Goal: Task Accomplishment & Management: Manage account settings

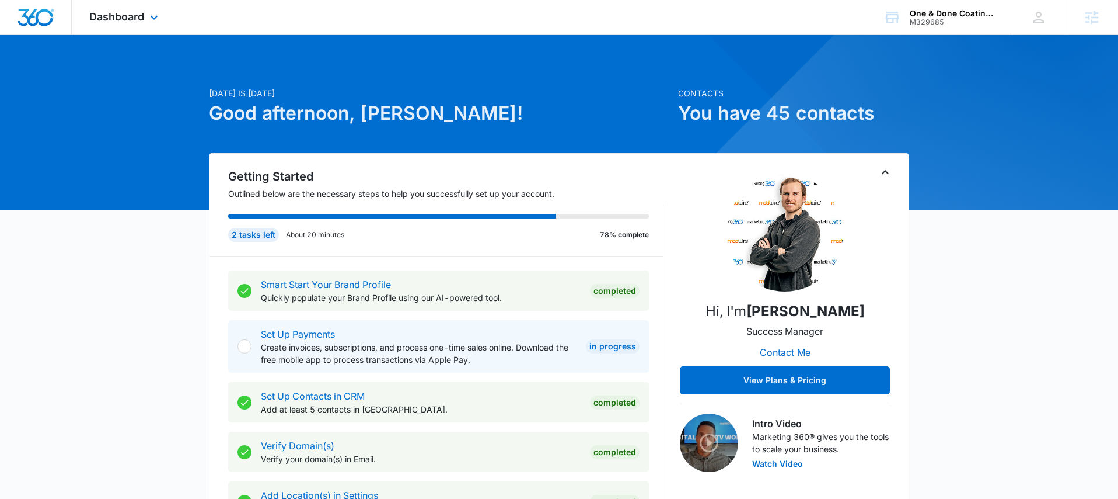
click at [151, 8] on div "Dashboard Apps Reputation Websites Forms CRM Email Social Payments POS Content …" at bounding box center [125, 17] width 107 height 34
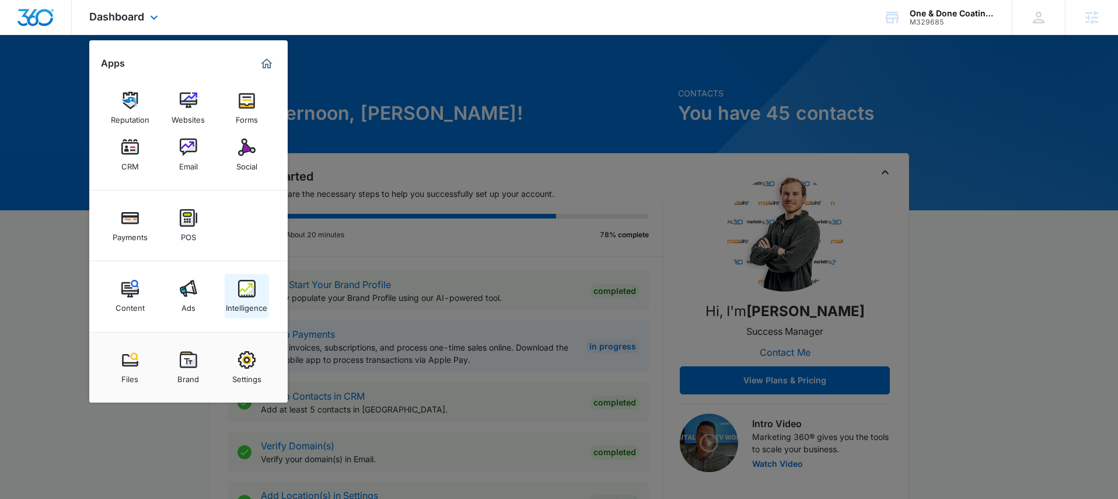
click at [243, 286] on img at bounding box center [247, 289] width 18 height 18
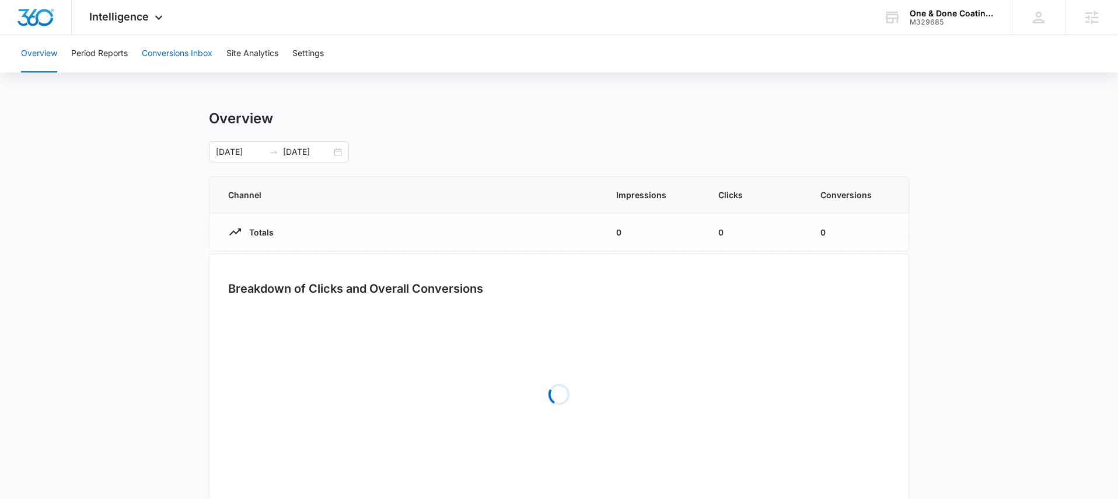
click at [180, 58] on button "Conversions Inbox" at bounding box center [177, 53] width 71 height 37
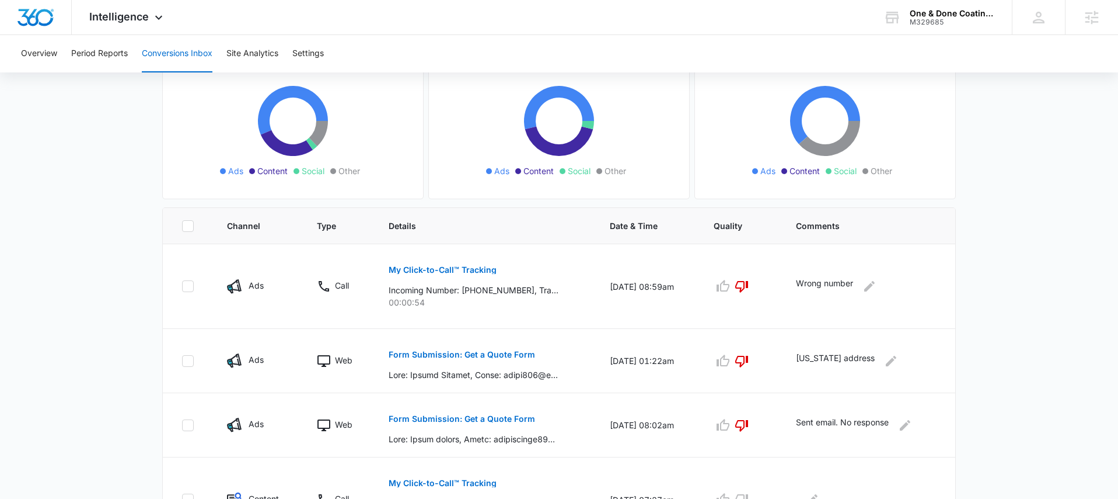
scroll to position [179, 0]
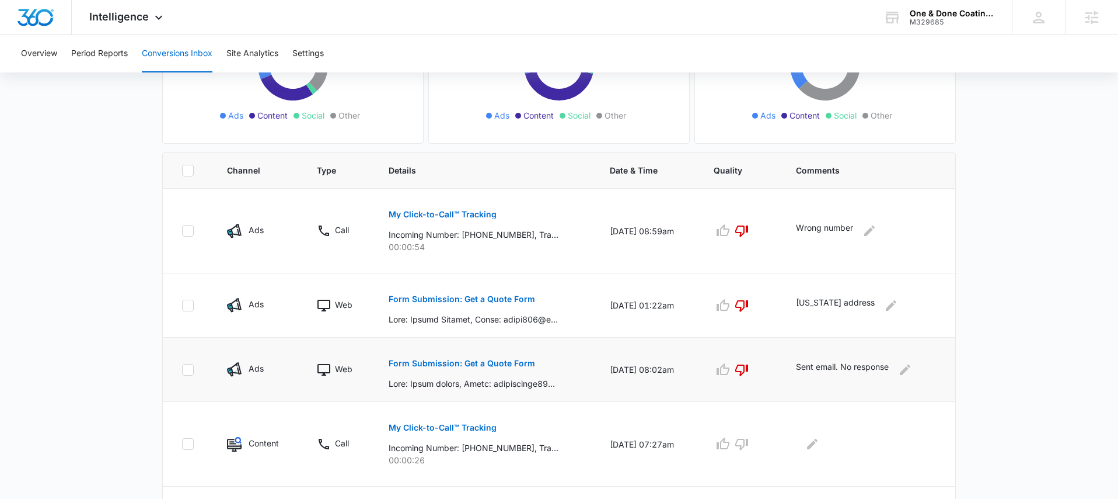
click at [468, 368] on button "Form Submission: Get a Quote Form" at bounding box center [462, 363] width 147 height 28
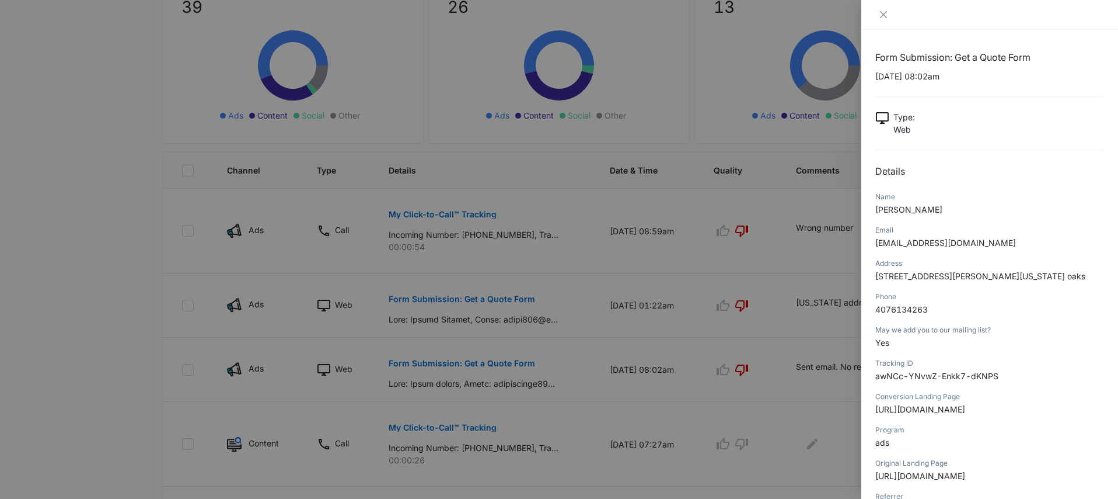
click at [780, 262] on div at bounding box center [559, 249] width 1118 height 499
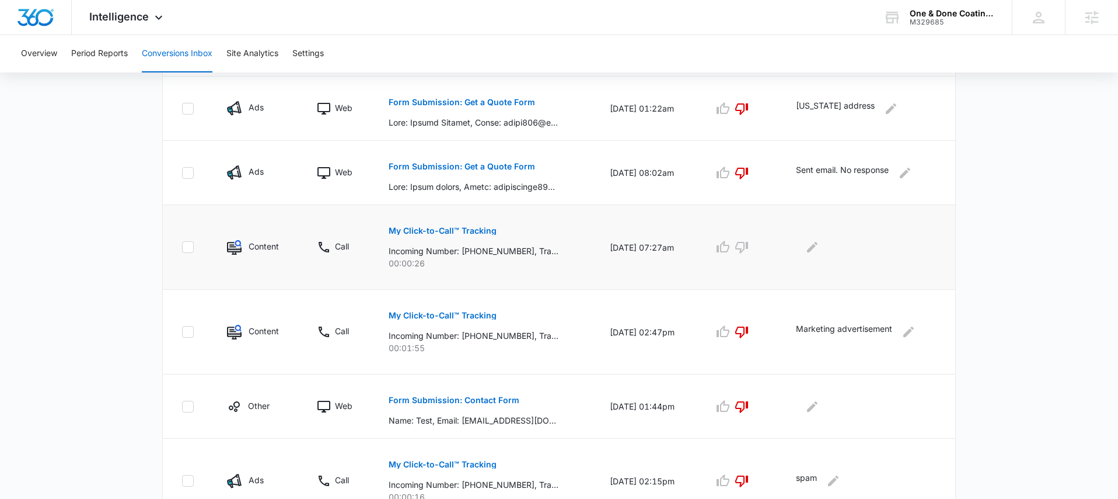
scroll to position [107, 0]
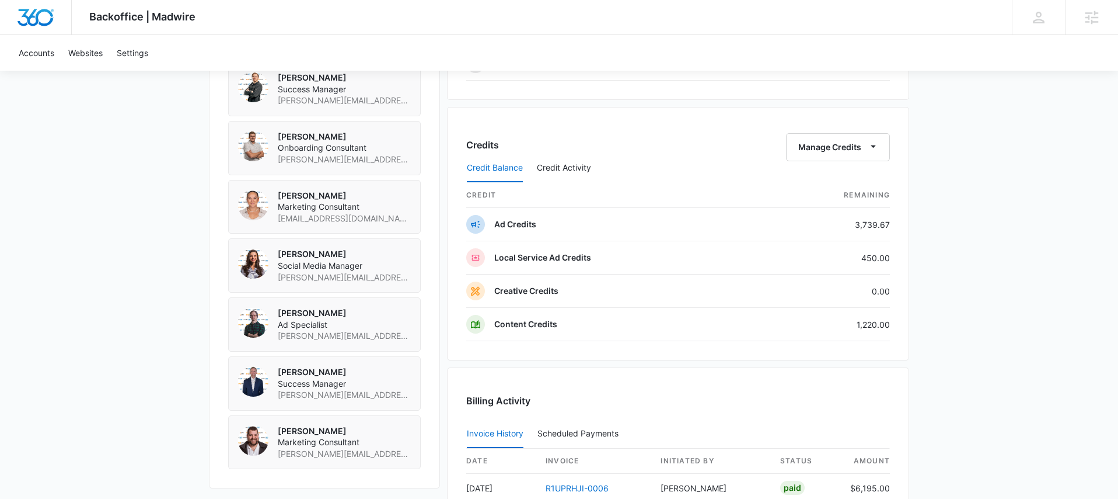
scroll to position [1231, 0]
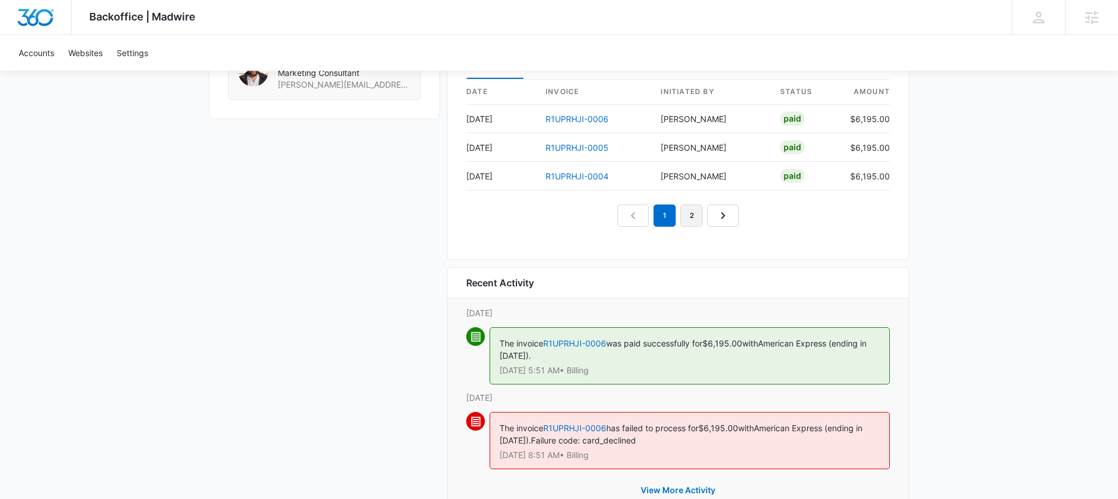
click at [701, 220] on link "2" at bounding box center [692, 215] width 22 height 22
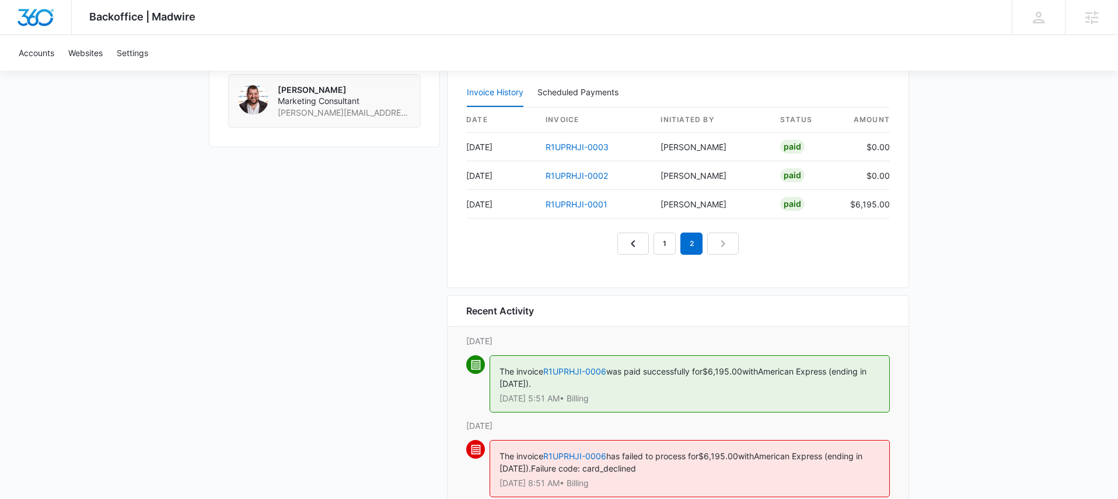
scroll to position [1137, 0]
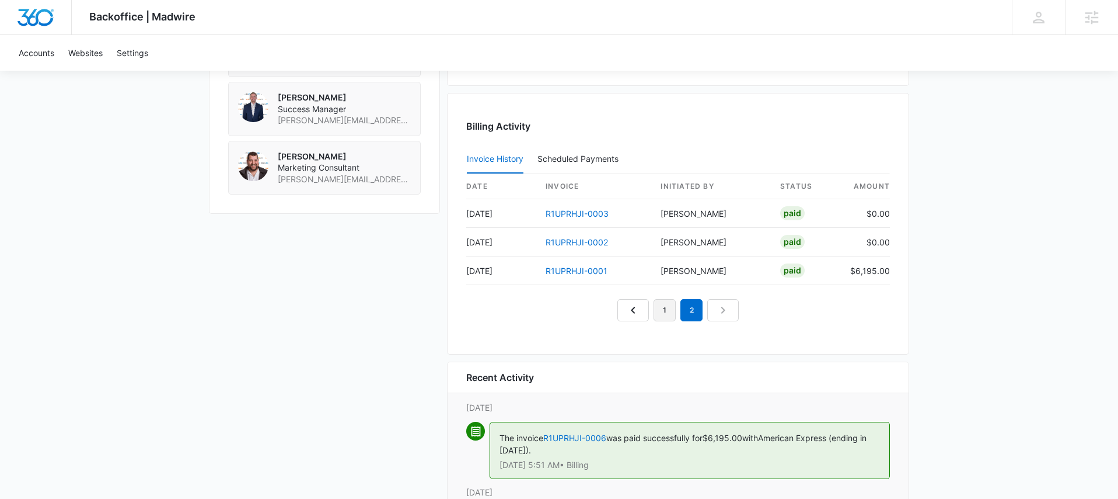
click at [672, 316] on link "1" at bounding box center [665, 310] width 22 height 22
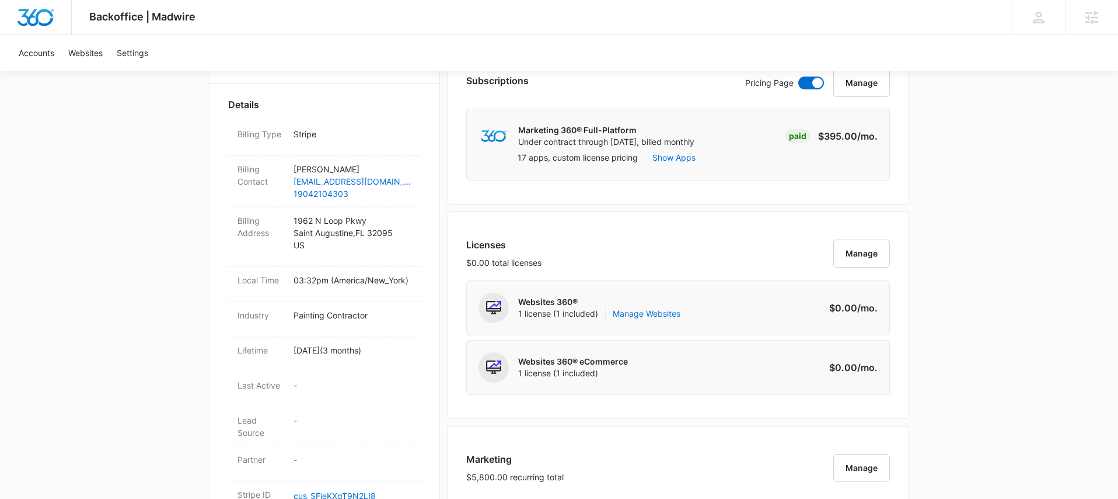
scroll to position [0, 0]
